Goal: Task Accomplishment & Management: Use online tool/utility

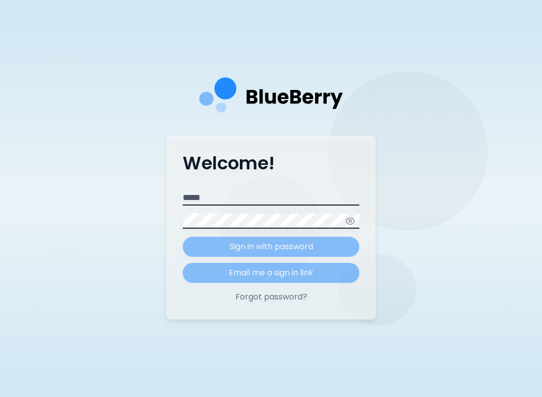
scroll to position [113, 0]
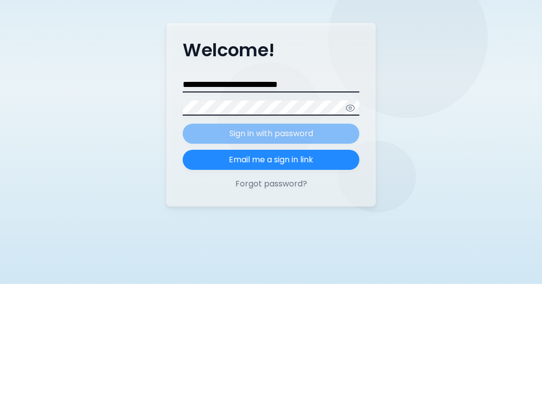
type input "**********"
click at [311, 190] on form "**********" at bounding box center [271, 236] width 177 height 92
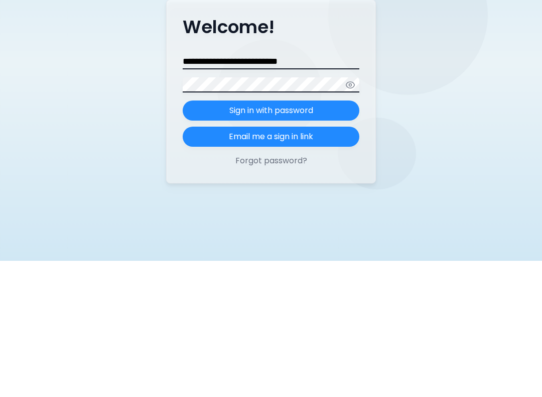
click at [311, 237] on button "Sign in with password" at bounding box center [271, 247] width 177 height 20
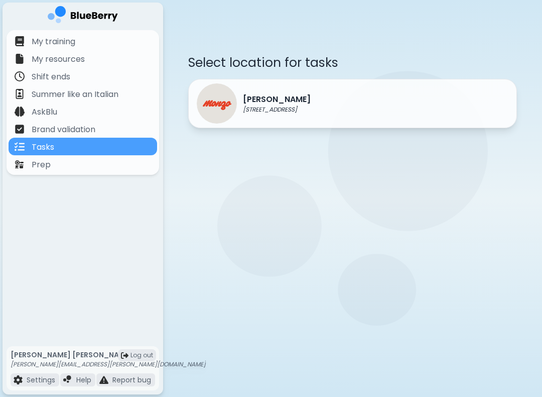
click at [267, 120] on div "[PERSON_NAME] [STREET_ADDRESS]" at bounding box center [254, 103] width 114 height 40
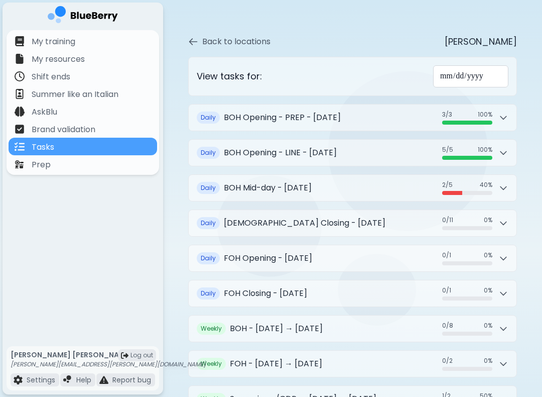
scroll to position [139, 0]
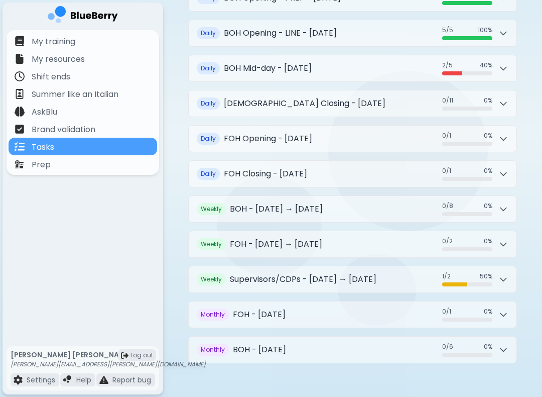
click at [232, 273] on h2 "Supervisors/CDPs - [DATE] → [DATE]" at bounding box center [303, 279] width 147 height 12
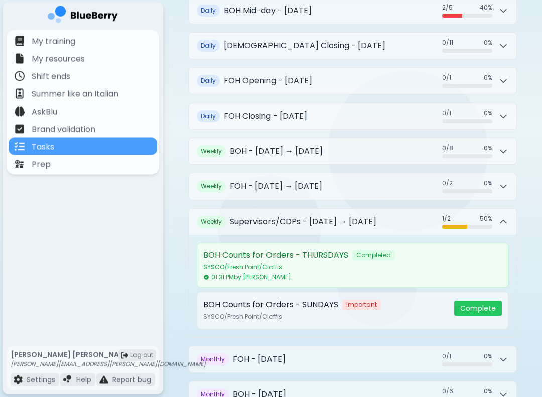
scroll to position [198, 0]
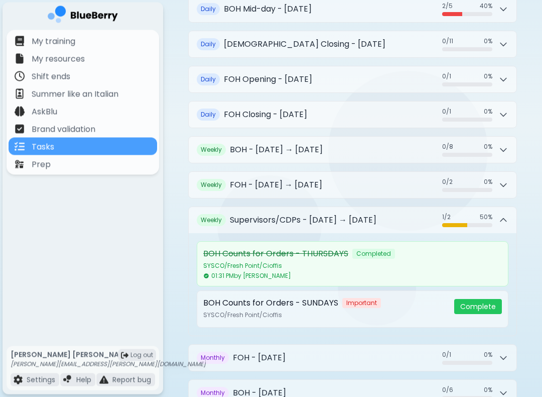
click at [245, 215] on h2 "Supervisors/CDPs - [DATE] → [DATE]" at bounding box center [303, 220] width 147 height 12
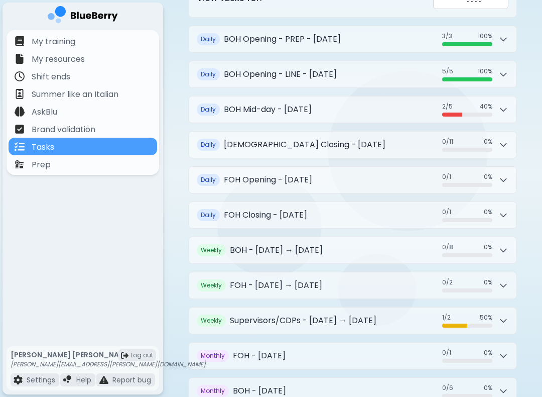
scroll to position [0, 0]
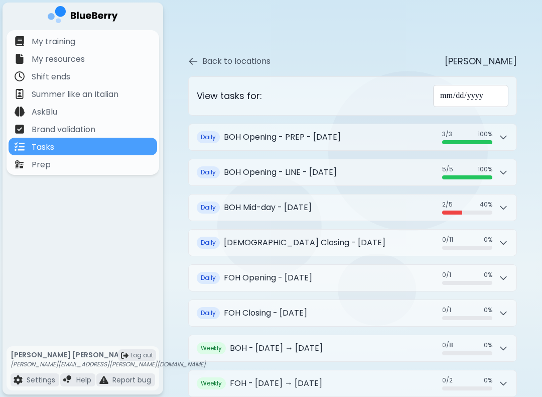
click at [260, 132] on h2 "BOH Opening - PREP - [DATE]" at bounding box center [282, 137] width 117 height 12
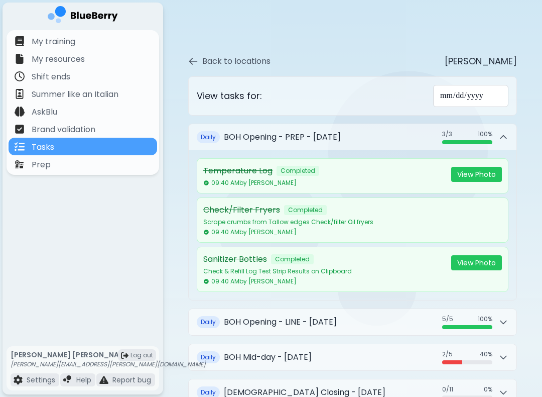
click at [245, 115] on div "**********" at bounding box center [352, 372] width 329 height 592
click at [267, 139] on button "Daily BOH Opening - PREP - [DATE] 3 / 3 3 / 3 100 %" at bounding box center [353, 137] width 328 height 26
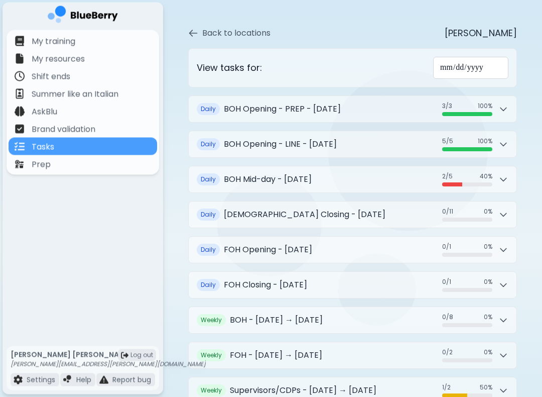
scroll to position [34, 0]
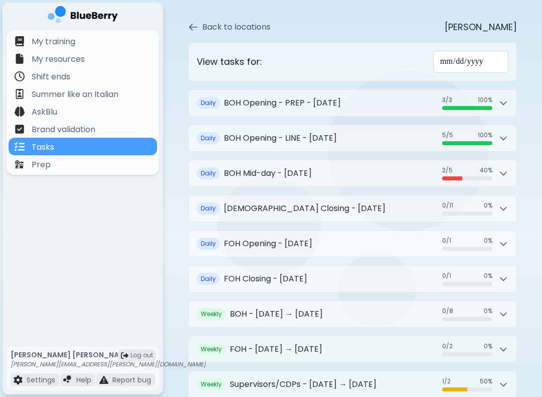
click at [312, 171] on h2 "BOH Mid-day - [DATE]" at bounding box center [268, 173] width 88 height 12
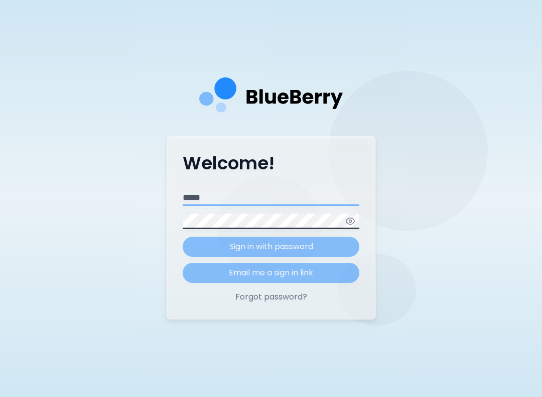
click at [224, 205] on input "Email" at bounding box center [271, 197] width 177 height 15
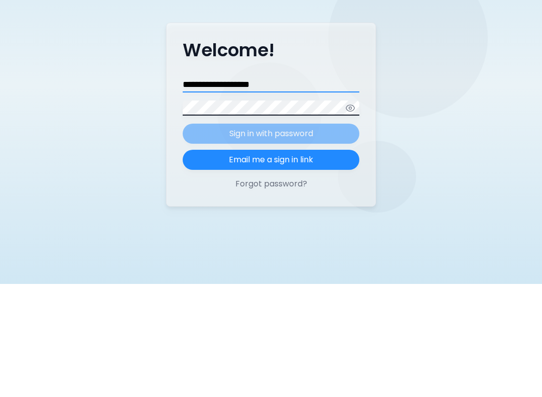
type input "**********"
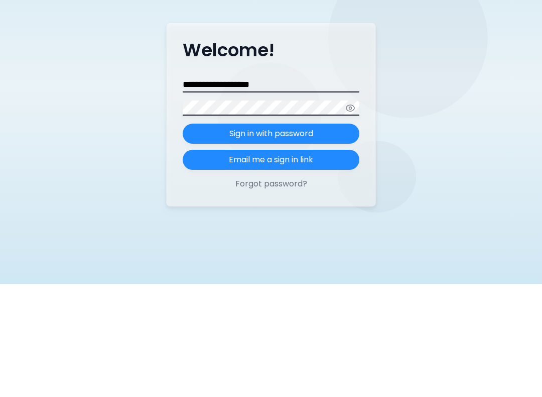
click at [270, 241] on p "Sign in with password" at bounding box center [271, 247] width 84 height 12
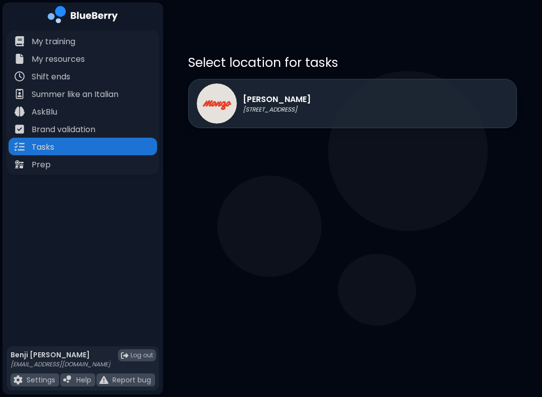
click at [345, 101] on div "[PERSON_NAME] [STREET_ADDRESS]" at bounding box center [352, 103] width 329 height 49
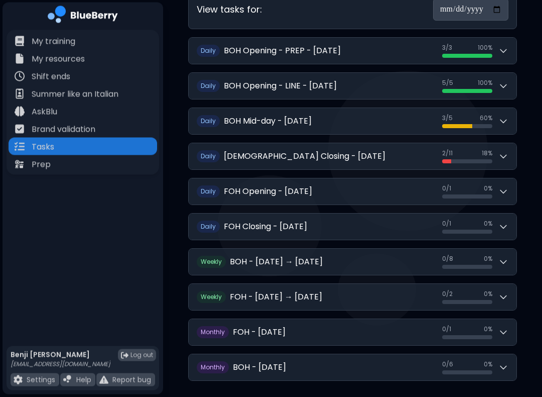
scroll to position [97, 0]
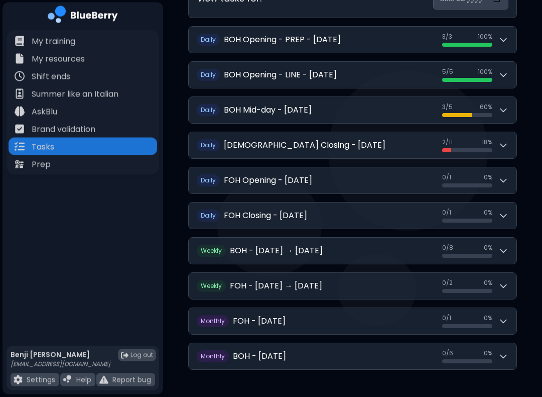
click at [507, 142] on icon at bounding box center [504, 146] width 10 height 10
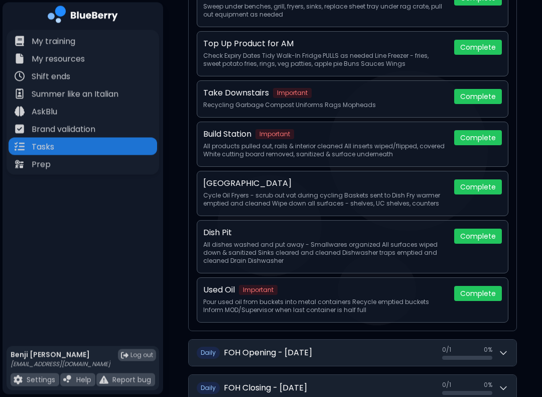
scroll to position [470, 0]
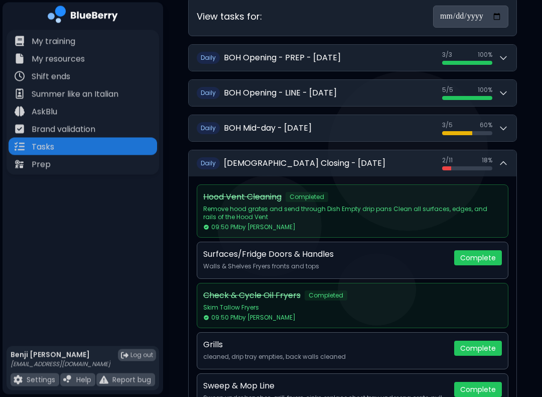
click at [496, 158] on div "2 / 11 2 / 11 18 %" at bounding box center [475, 164] width 66 height 14
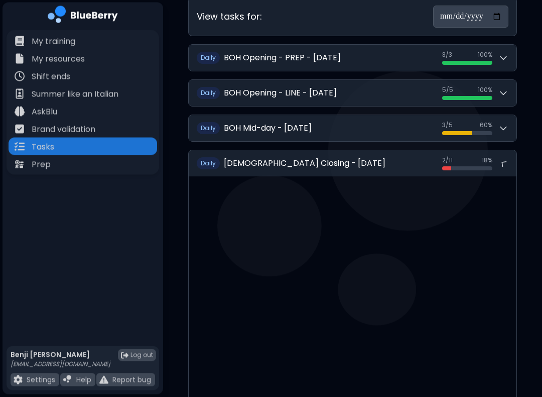
scroll to position [79, 0]
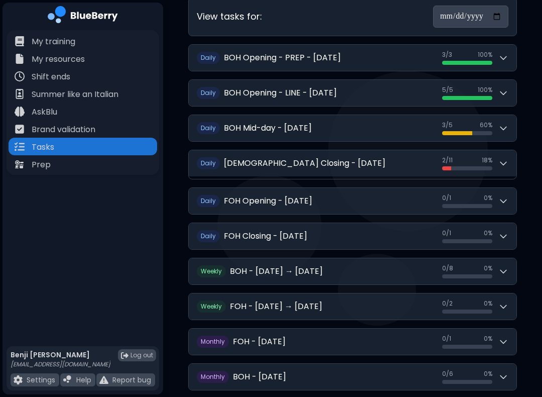
click at [501, 121] on div "3 / 5 3 / 5 60 %" at bounding box center [475, 128] width 66 height 14
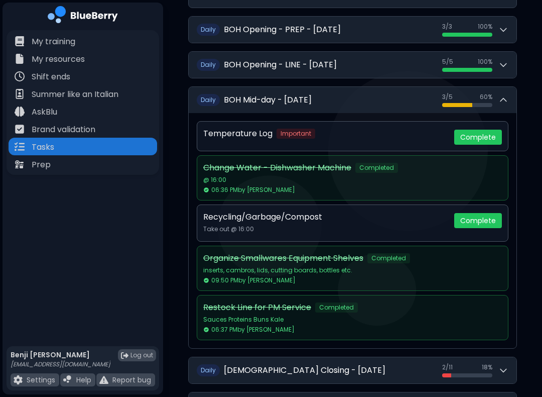
click at [485, 103] on div at bounding box center [467, 105] width 50 height 4
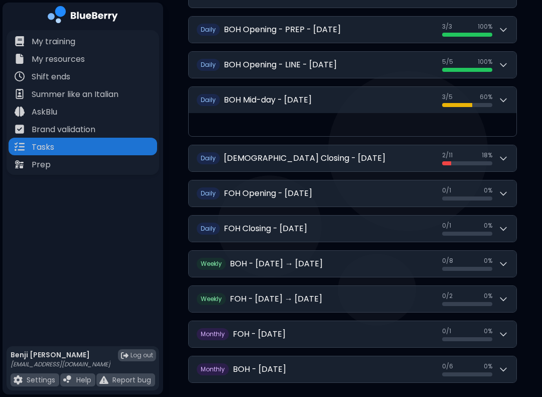
scroll to position [104, 0]
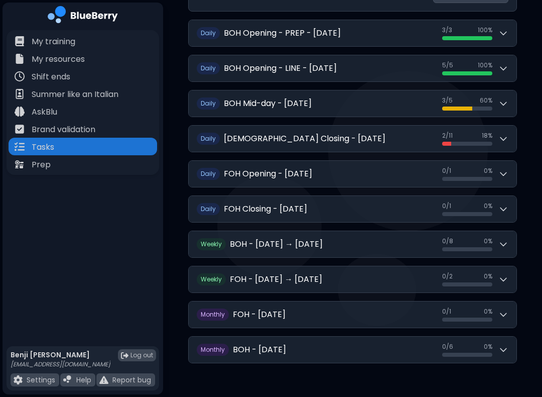
click at [474, 132] on div "2 / 11 18 %" at bounding box center [467, 136] width 50 height 8
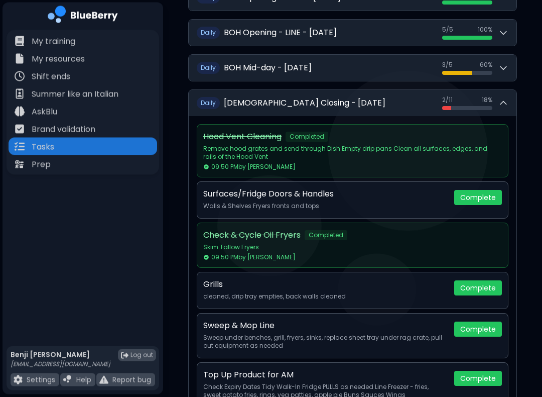
click at [487, 106] on div at bounding box center [467, 108] width 50 height 4
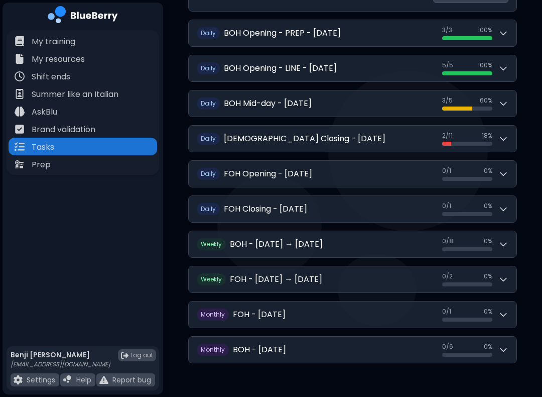
click at [508, 100] on icon at bounding box center [504, 103] width 10 height 10
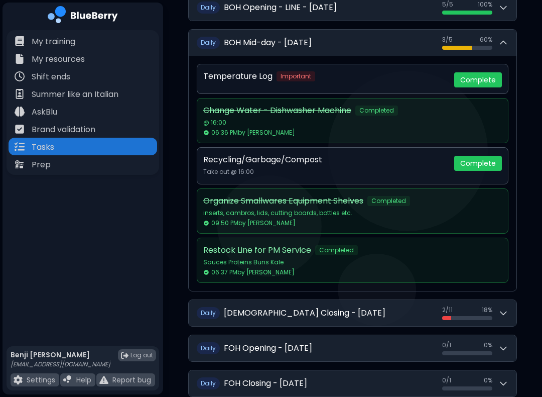
scroll to position [152, 0]
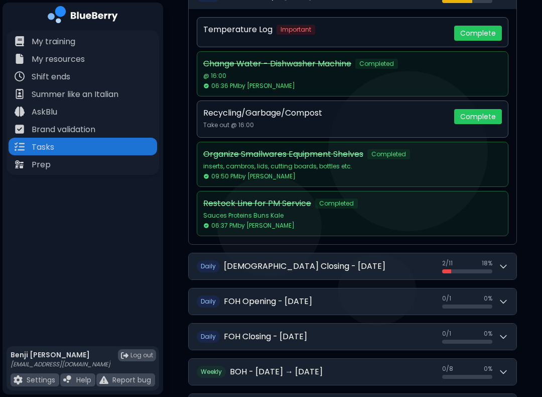
click at [230, 265] on h2 "[DEMOGRAPHIC_DATA] Closing - [DATE]" at bounding box center [305, 266] width 162 height 12
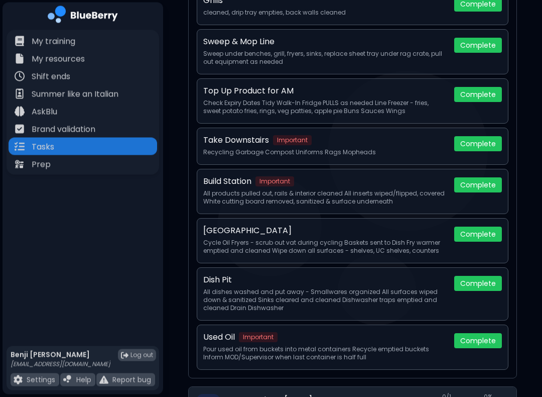
scroll to position [664, 0]
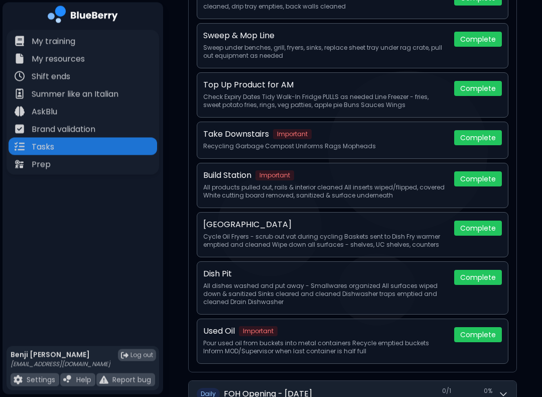
click at [466, 222] on button "Complete" at bounding box center [478, 228] width 48 height 15
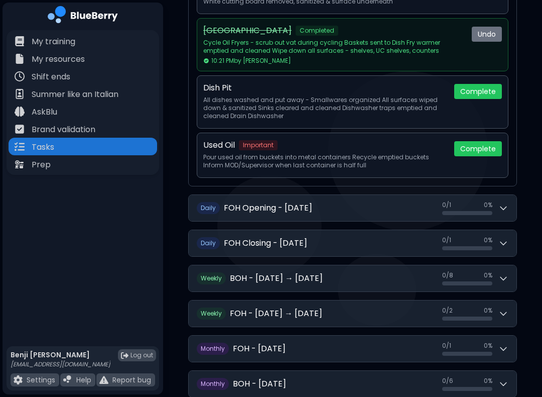
scroll to position [892, 0]
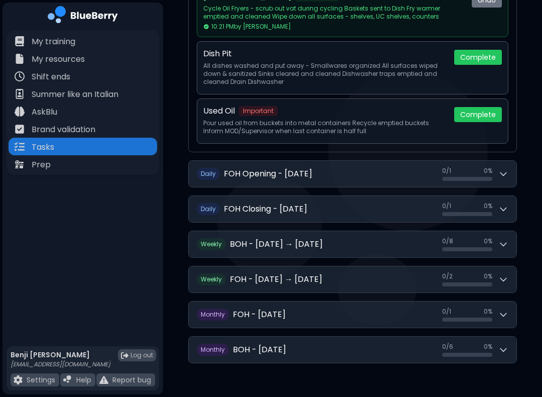
click at [243, 244] on button "Weekly BOH - [DATE] → [DATE] 0 / 8 0 / 8 0 %" at bounding box center [353, 244] width 328 height 26
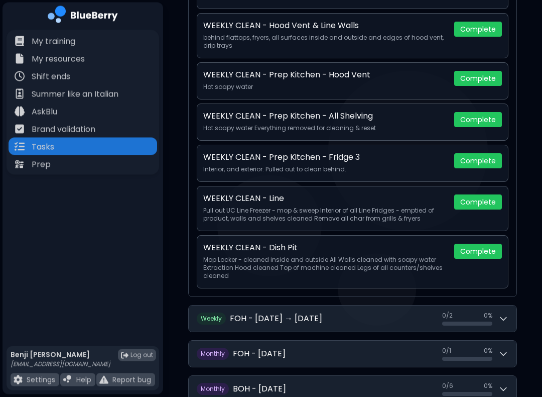
scroll to position [1235, 0]
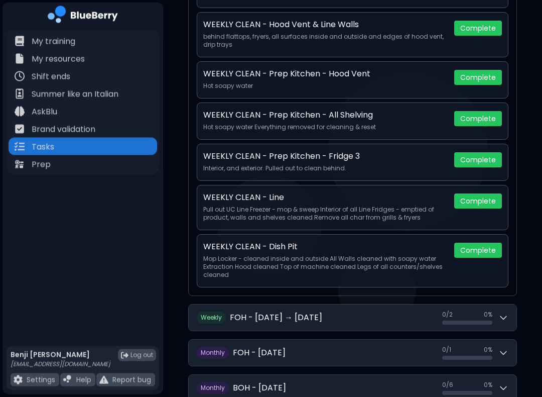
click at [62, 42] on p "My training" at bounding box center [54, 42] width 44 height 12
